Goal: Task Accomplishment & Management: Manage account settings

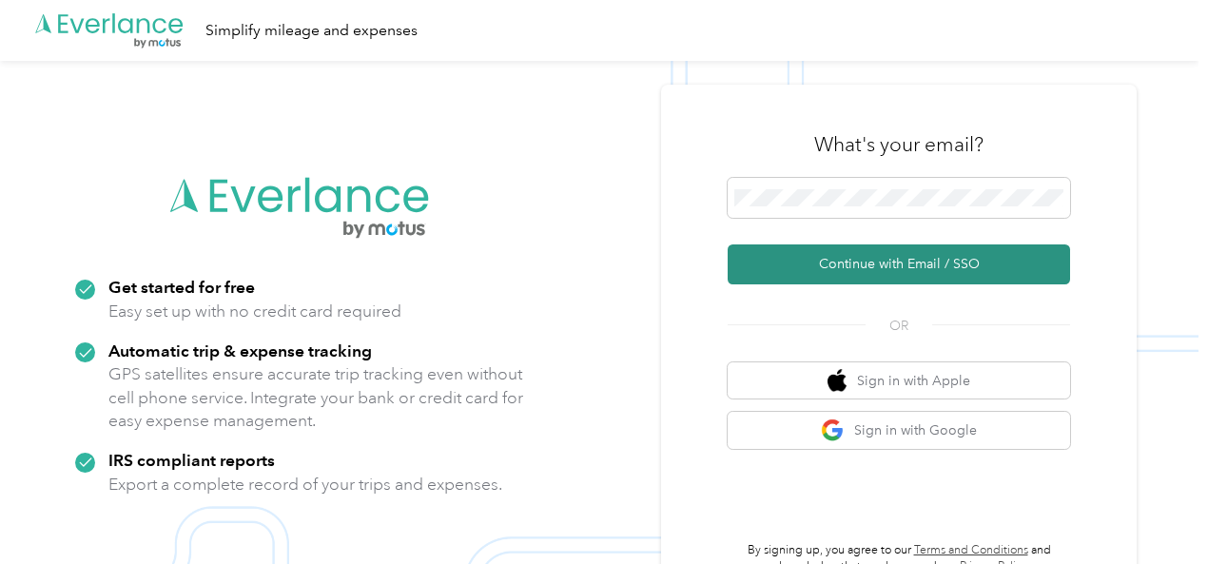
click at [885, 268] on button "Continue with Email / SSO" at bounding box center [899, 264] width 342 height 40
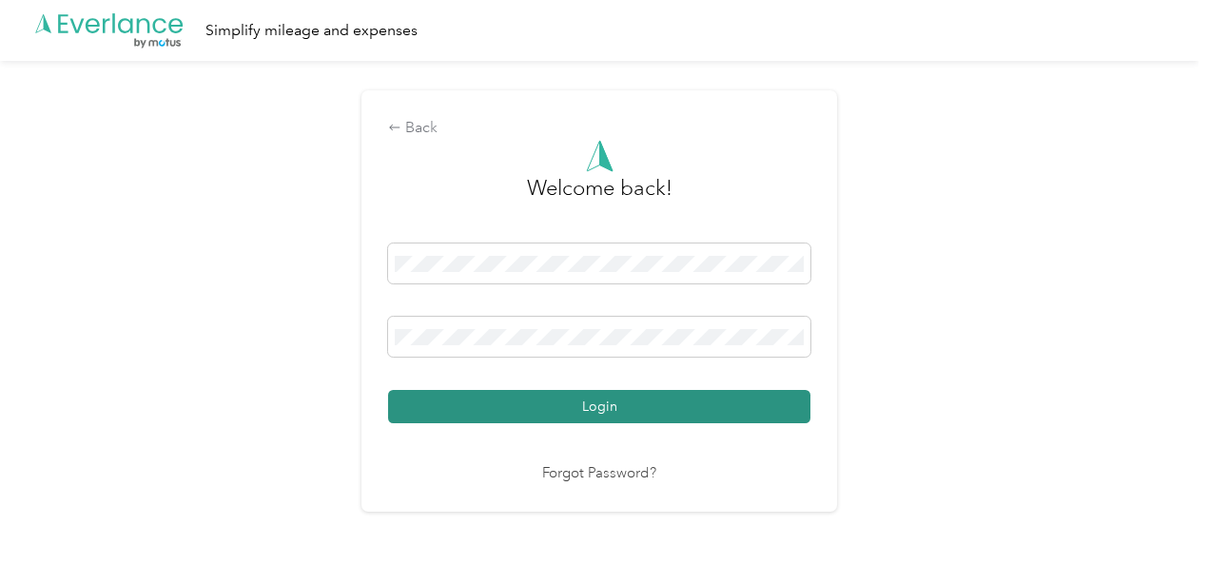
click at [591, 412] on button "Login" at bounding box center [599, 406] width 422 height 33
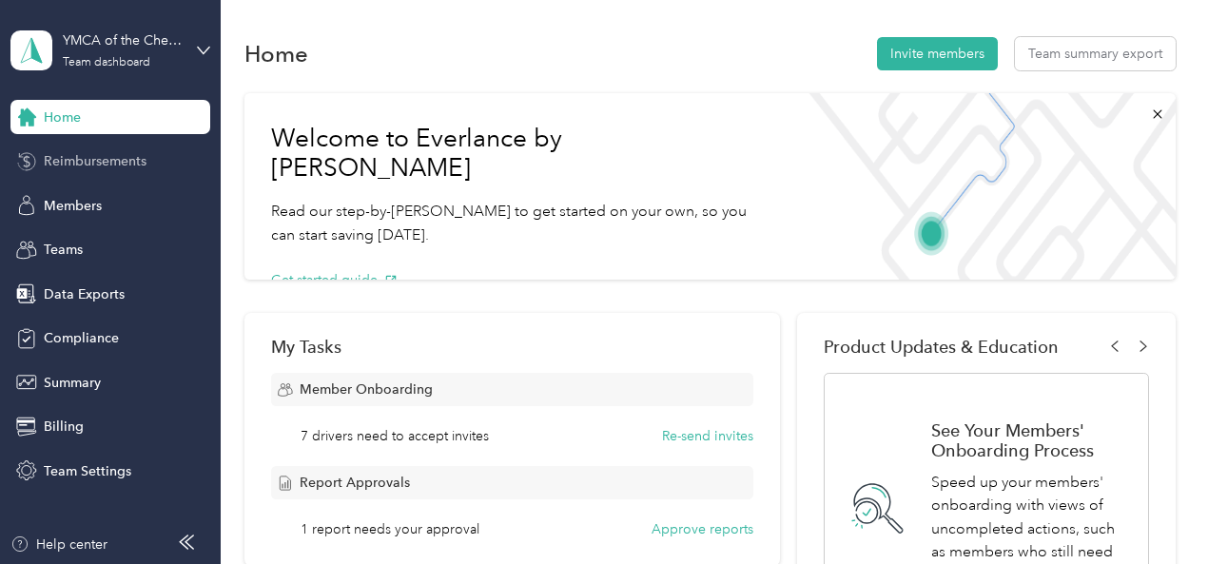
click at [108, 156] on span "Reimbursements" at bounding box center [95, 161] width 103 height 20
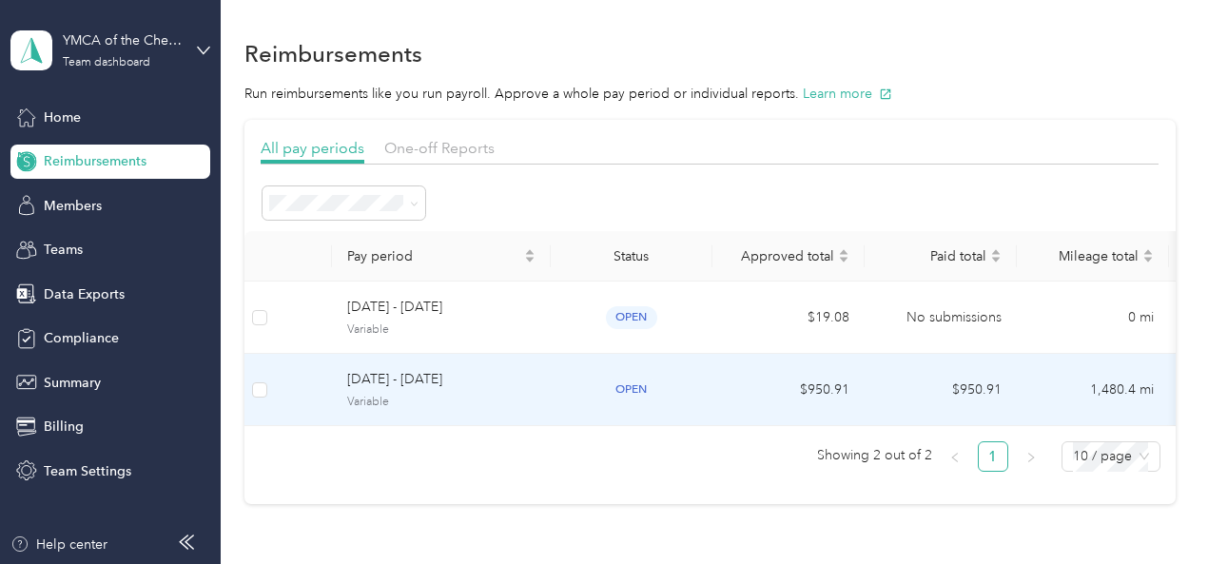
click at [424, 377] on span "[DATE] - [DATE]" at bounding box center [441, 379] width 188 height 21
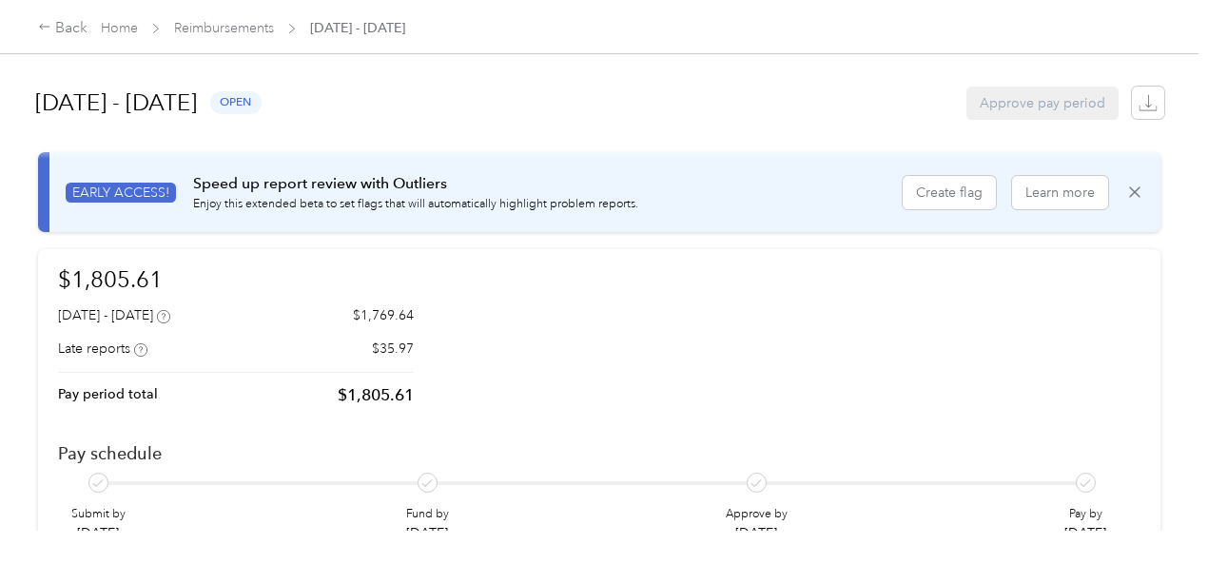
scroll to position [190, 0]
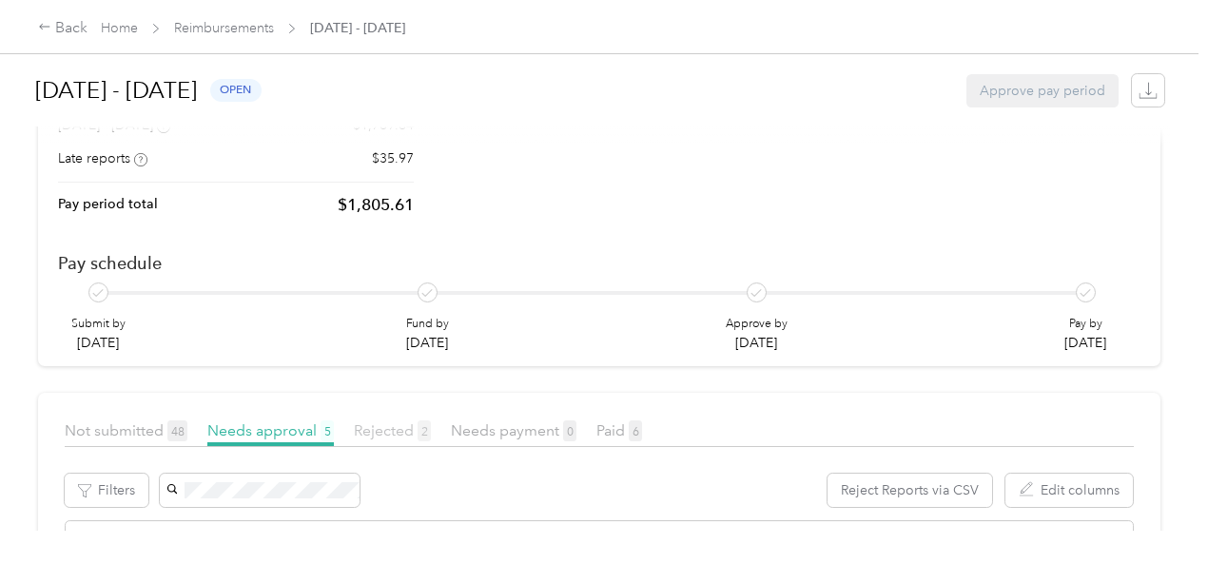
click at [392, 421] on span "Rejected 2" at bounding box center [392, 430] width 77 height 18
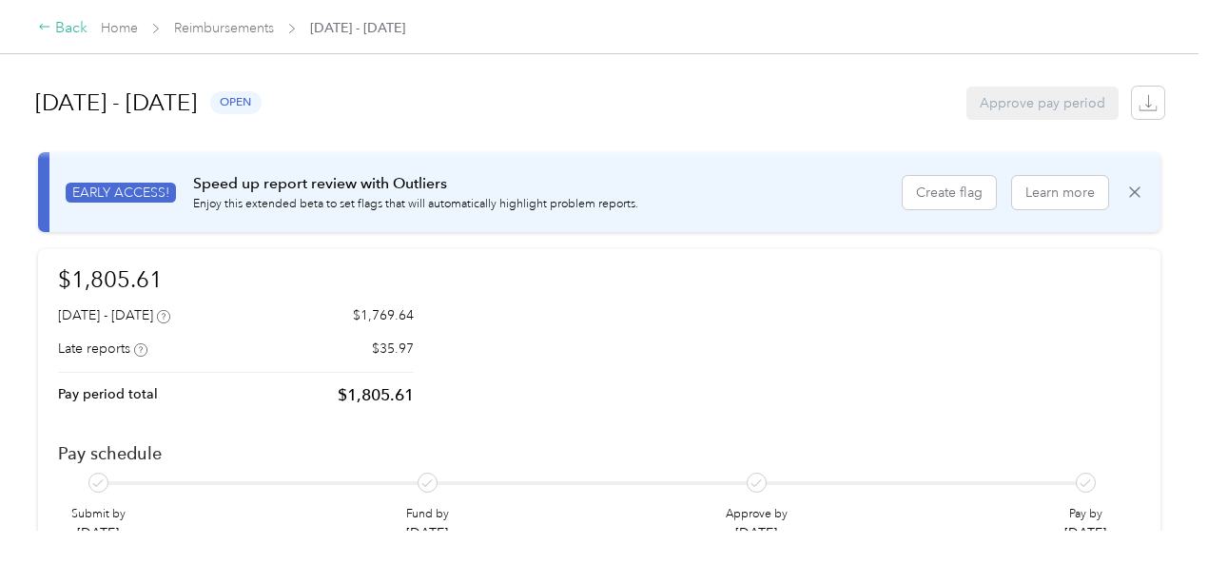
click at [57, 24] on div "Back" at bounding box center [62, 28] width 49 height 23
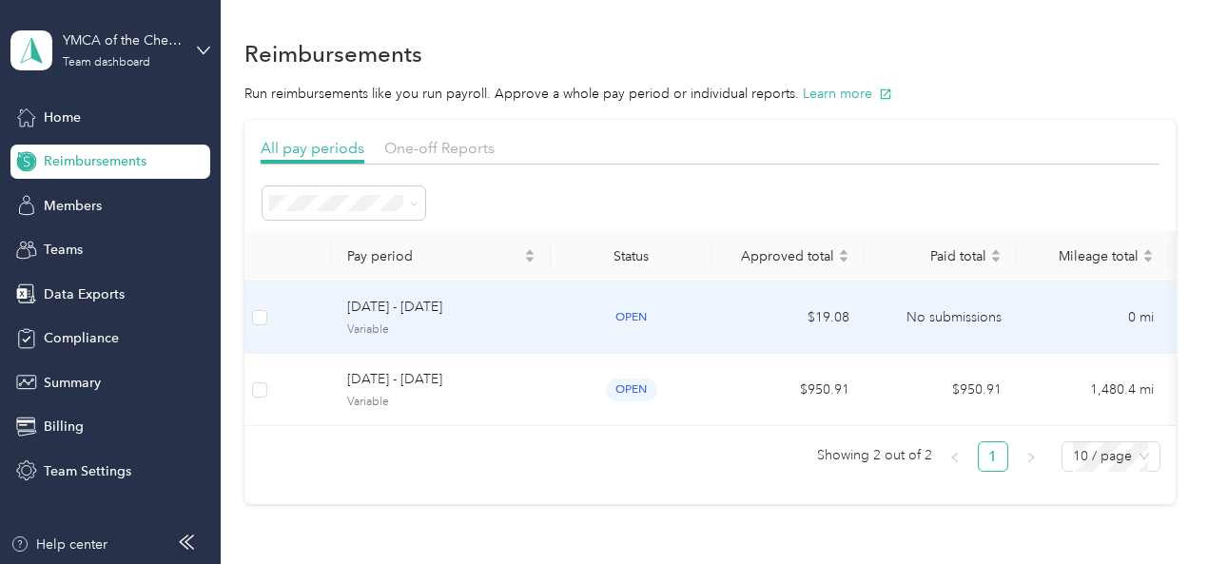
click at [430, 307] on span "[DATE] - [DATE]" at bounding box center [441, 307] width 188 height 21
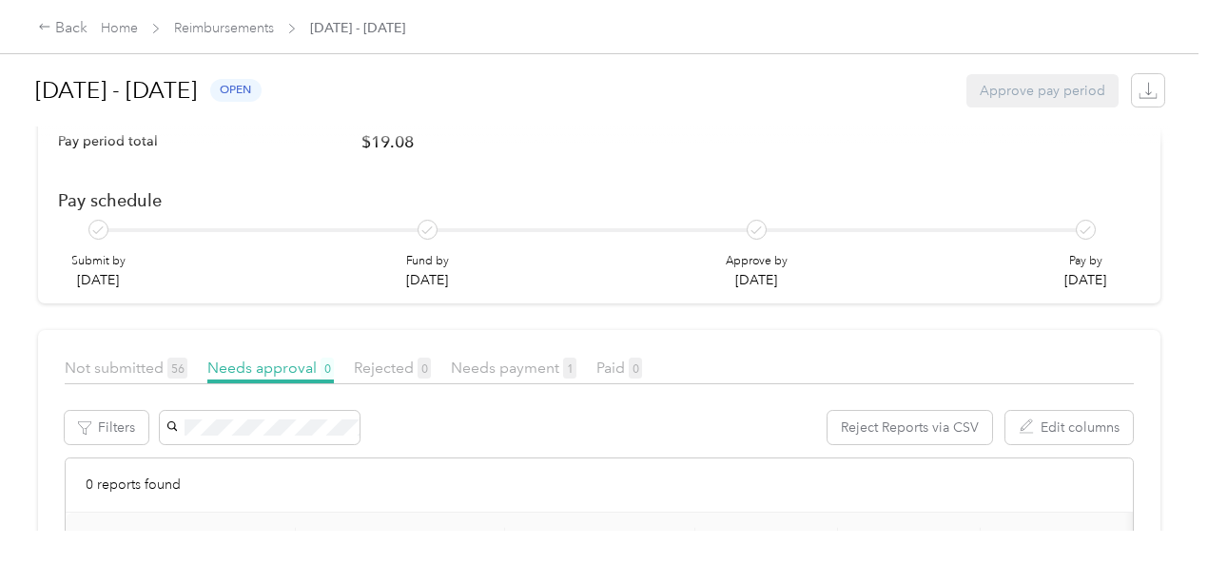
scroll to position [285, 0]
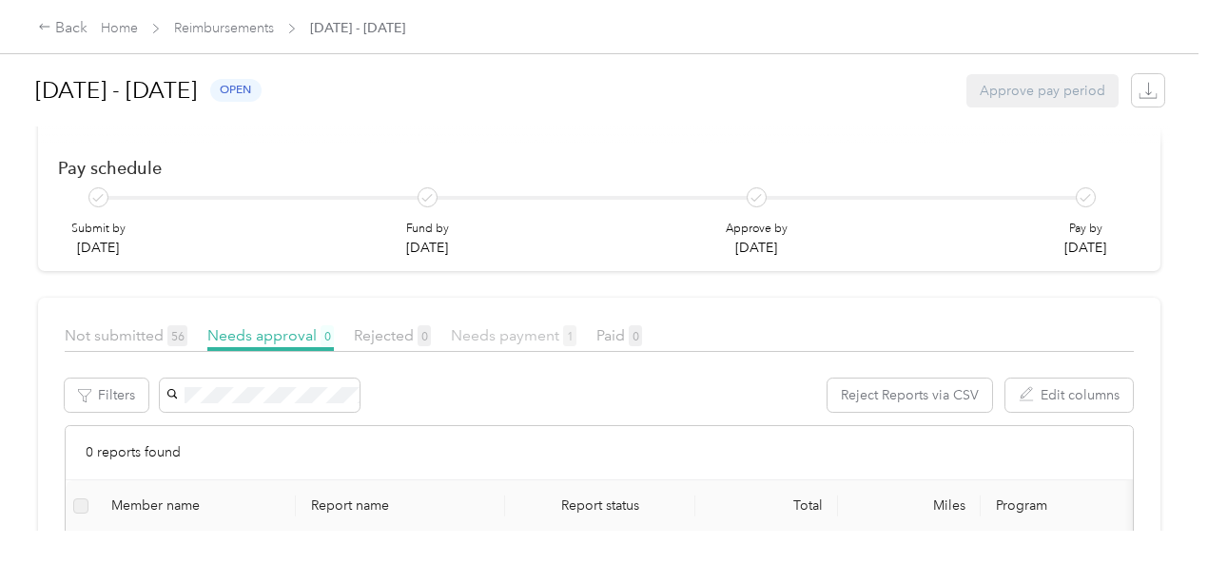
click at [508, 326] on span "Needs payment 1" at bounding box center [514, 335] width 126 height 18
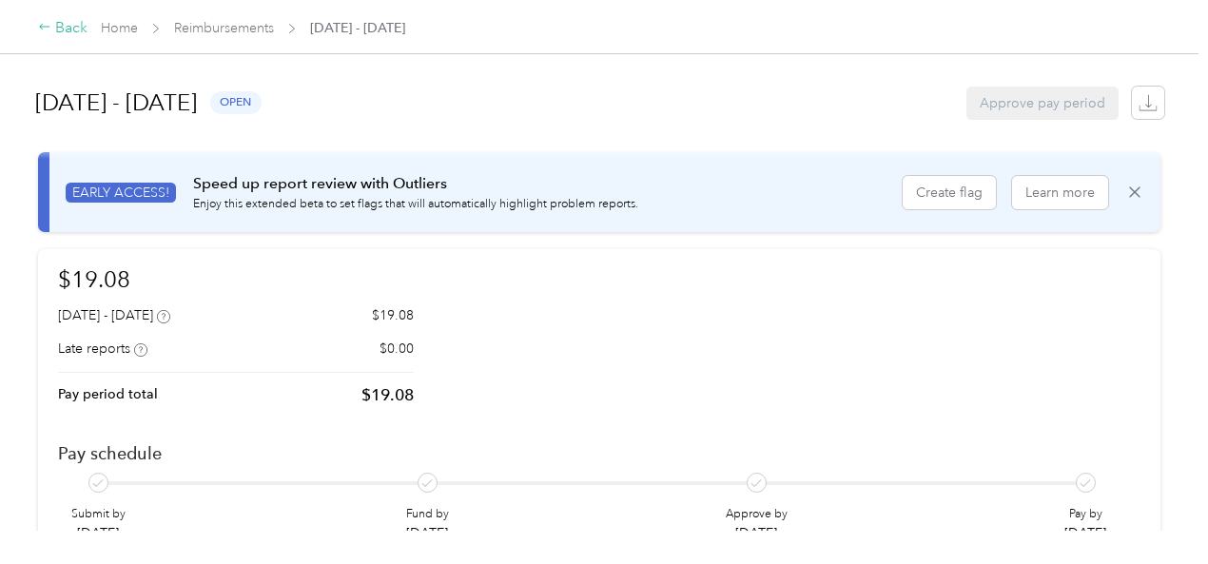
click at [56, 28] on div "Back" at bounding box center [62, 28] width 49 height 23
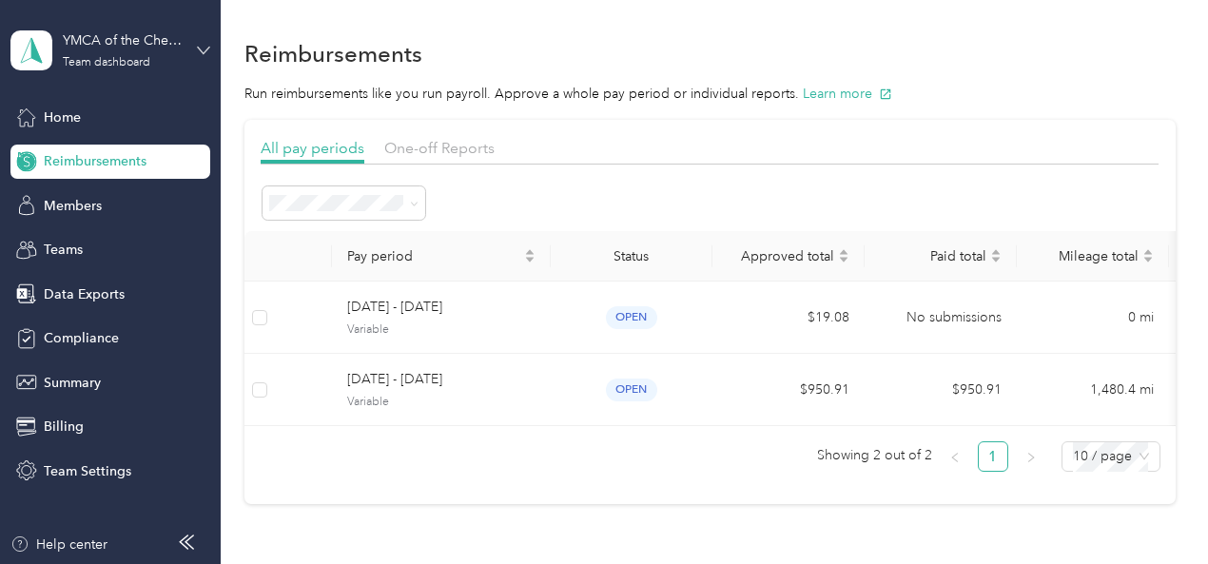
click at [204, 51] on icon at bounding box center [203, 50] width 13 height 13
click at [72, 244] on div "Log out" at bounding box center [211, 231] width 374 height 33
